Goal: Task Accomplishment & Management: Use online tool/utility

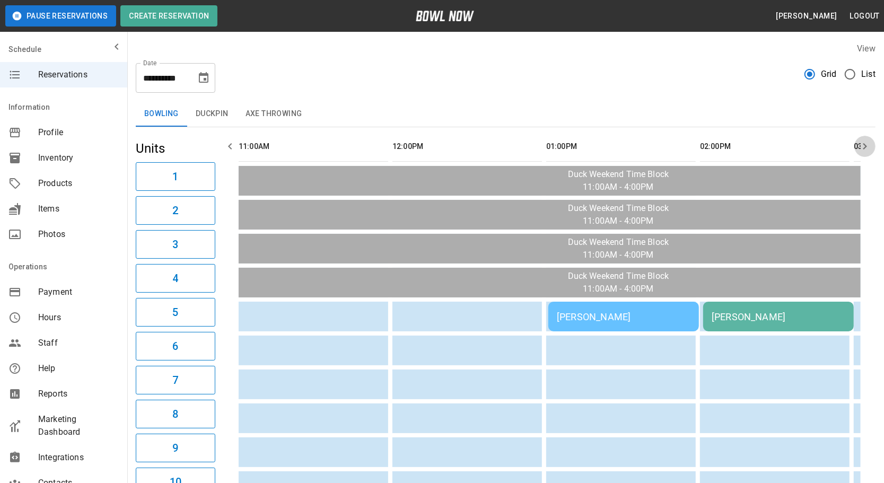
click at [862, 152] on icon "button" at bounding box center [865, 146] width 13 height 13
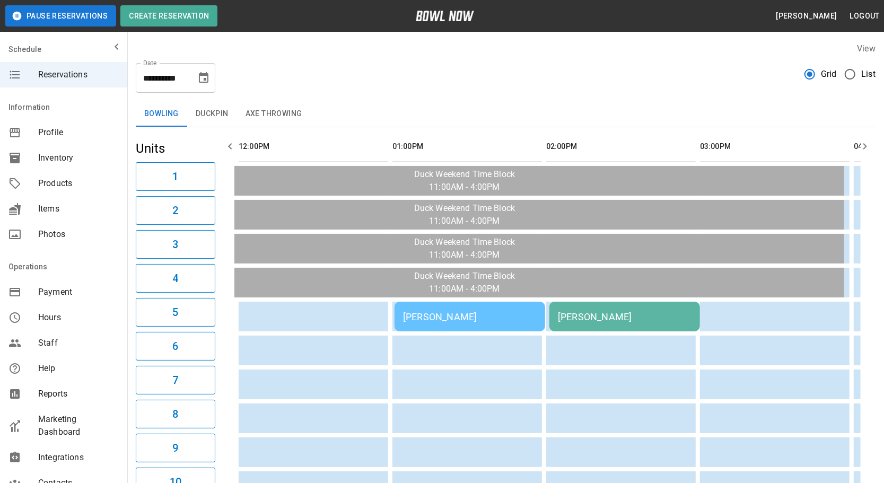
click at [862, 152] on icon "button" at bounding box center [865, 146] width 13 height 13
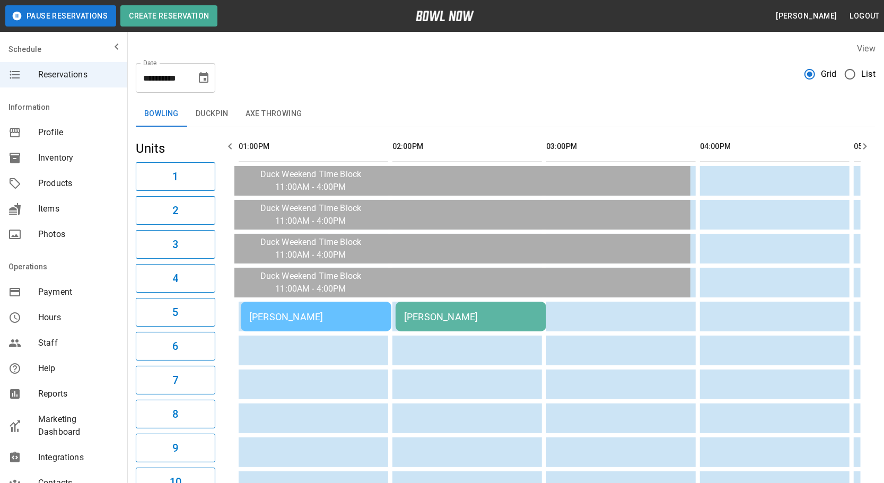
click at [862, 152] on icon "button" at bounding box center [865, 146] width 13 height 13
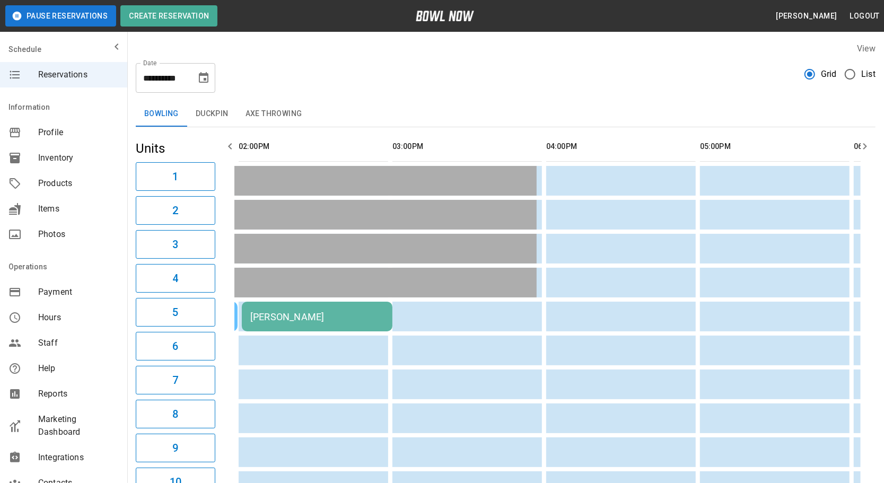
click at [862, 152] on icon "button" at bounding box center [865, 146] width 13 height 13
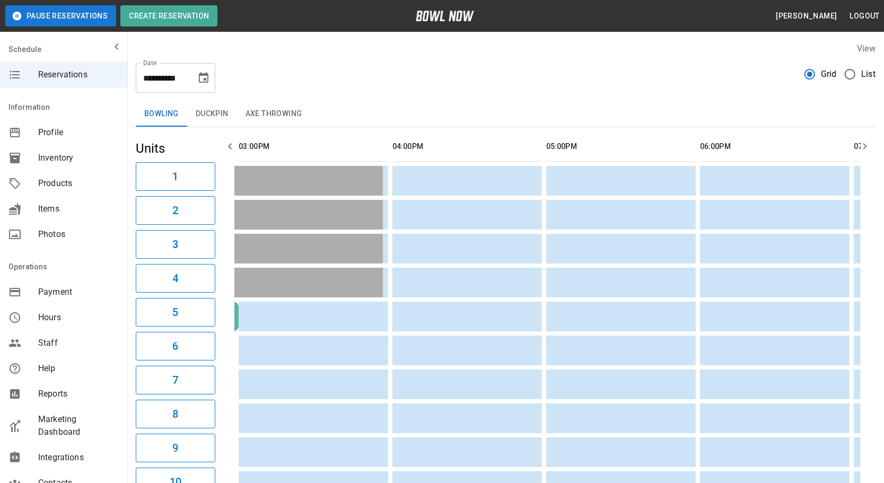
click at [862, 152] on icon "button" at bounding box center [865, 146] width 13 height 13
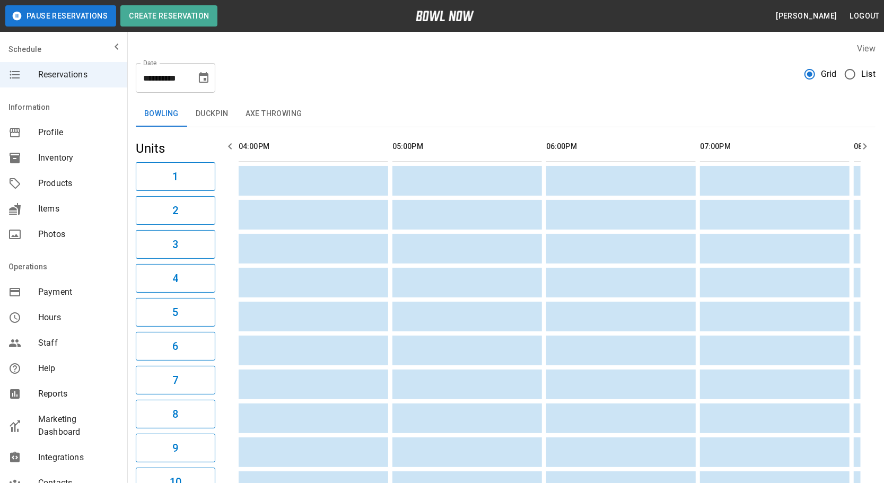
click at [862, 152] on icon "button" at bounding box center [865, 146] width 13 height 13
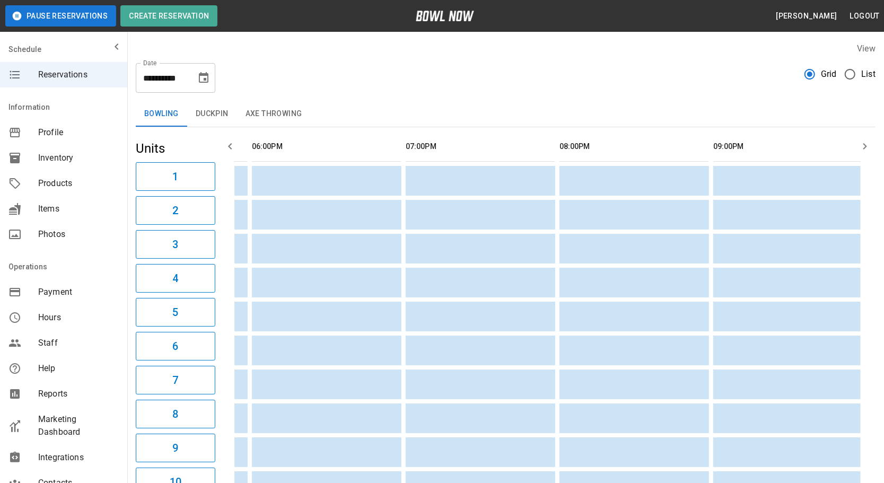
click at [862, 152] on icon "button" at bounding box center [865, 146] width 13 height 13
click at [225, 145] on icon "button" at bounding box center [230, 146] width 13 height 13
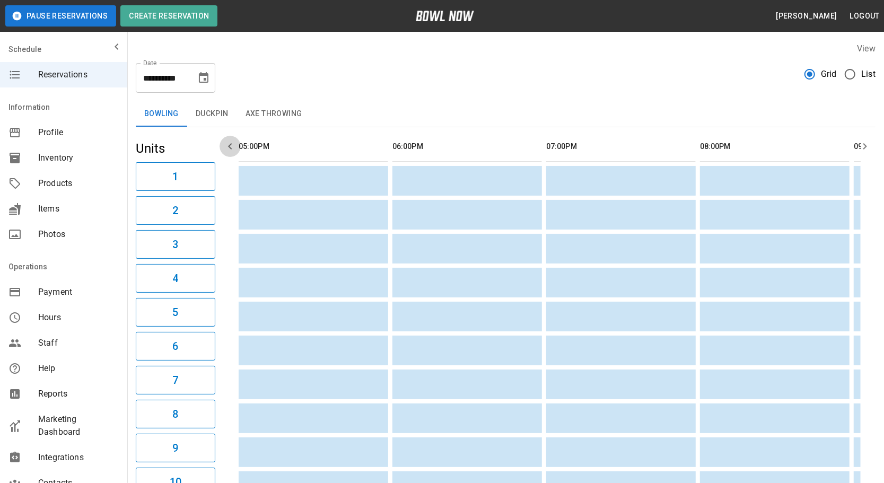
click at [225, 145] on icon "button" at bounding box center [230, 146] width 13 height 13
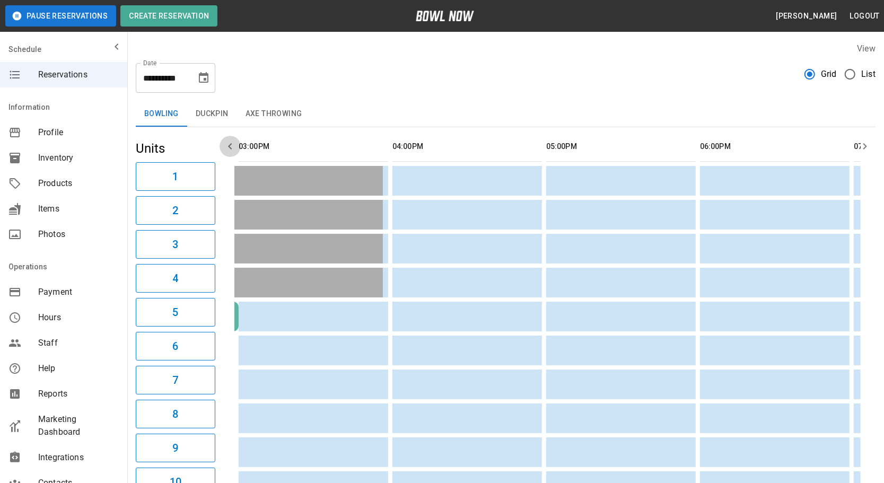
click at [225, 145] on icon "button" at bounding box center [230, 146] width 13 height 13
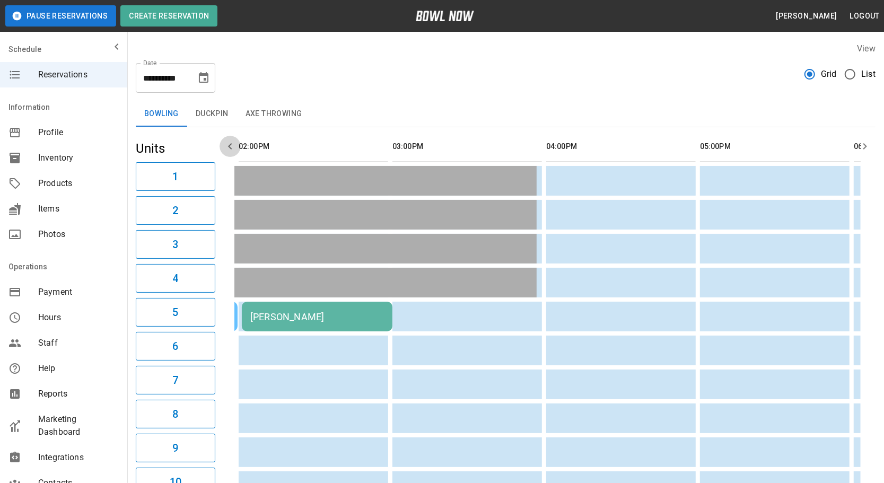
click at [225, 145] on icon "button" at bounding box center [230, 146] width 13 height 13
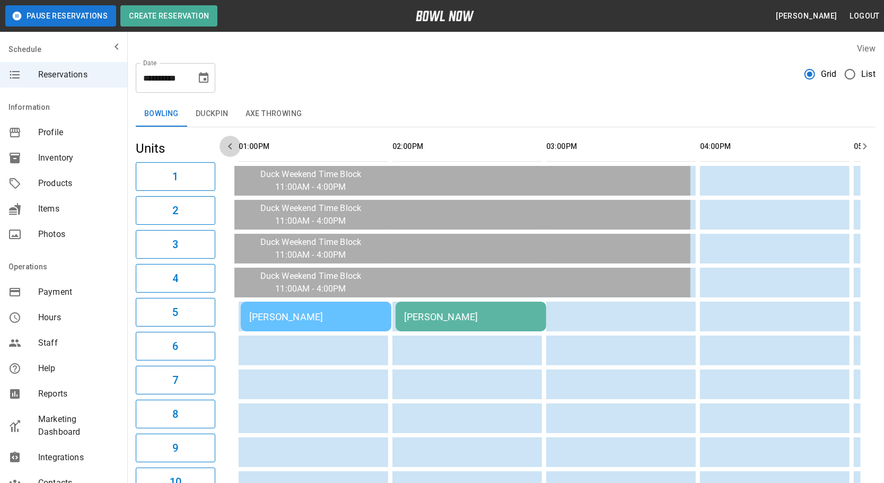
click at [226, 146] on icon "button" at bounding box center [230, 146] width 13 height 13
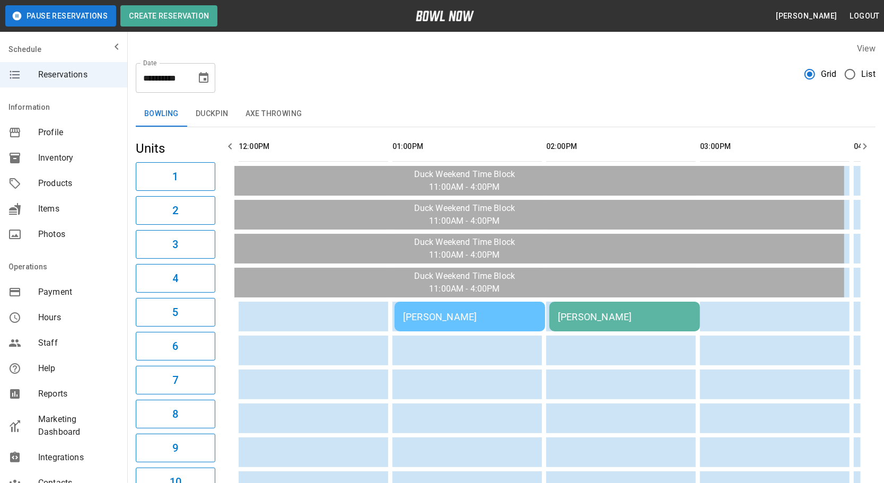
click at [226, 146] on icon "button" at bounding box center [230, 146] width 13 height 13
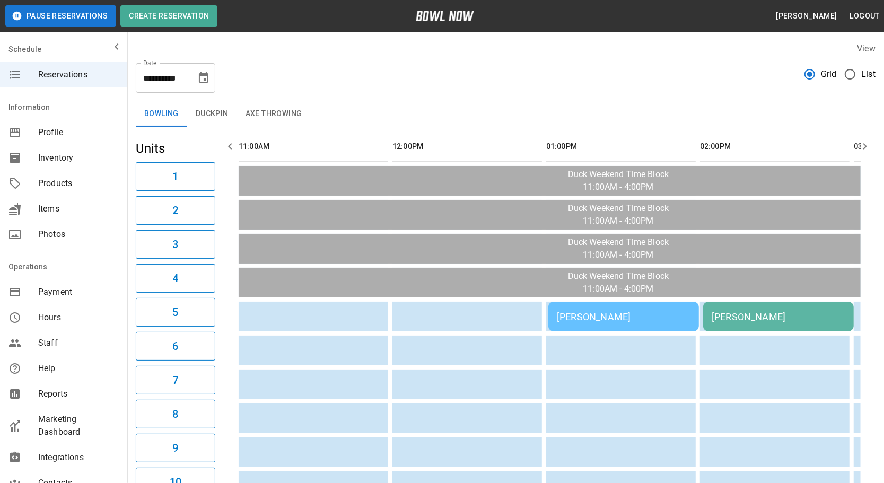
click at [226, 146] on icon "button" at bounding box center [230, 146] width 13 height 13
